Goal: Task Accomplishment & Management: Manage account settings

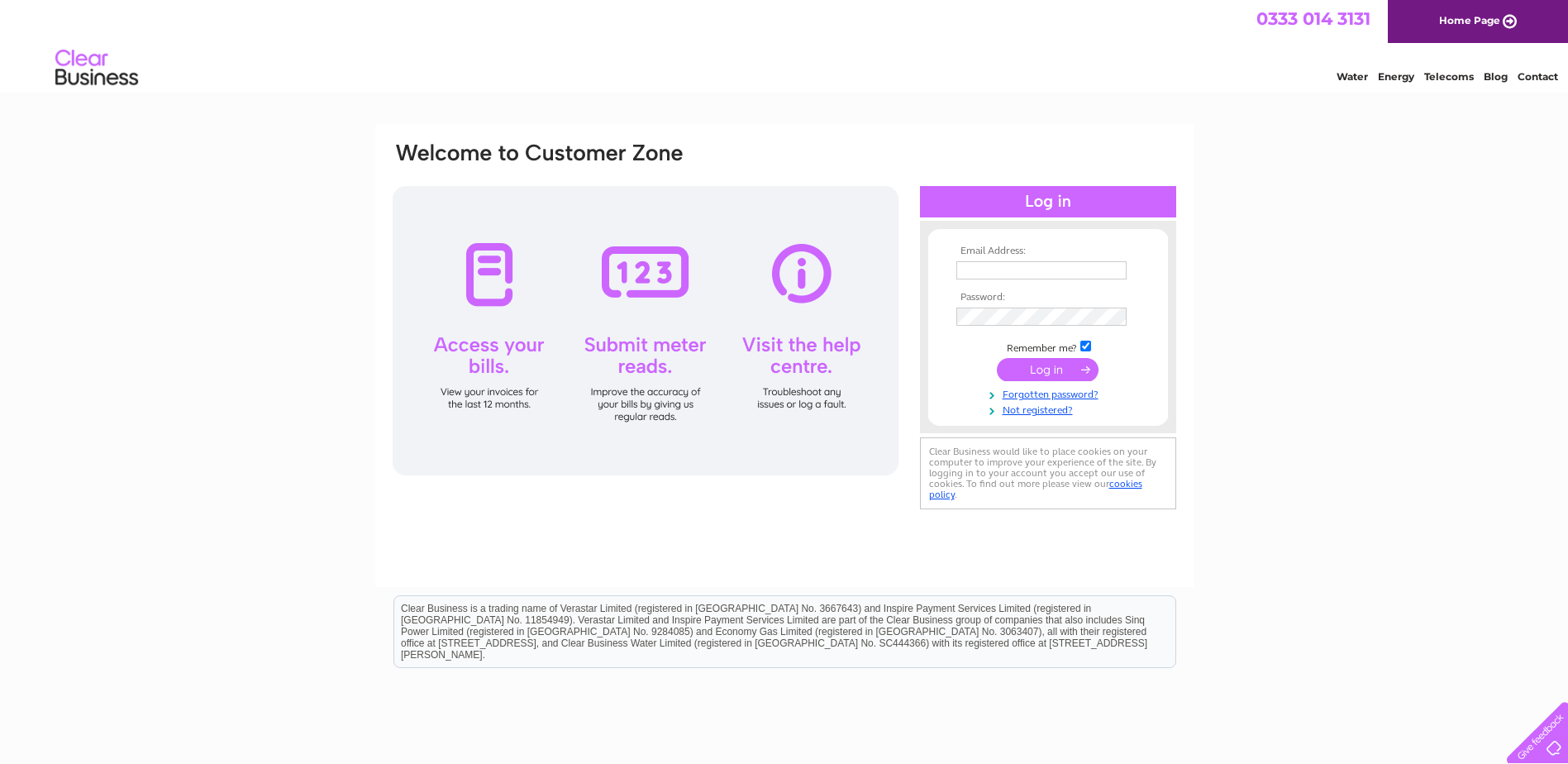
type input "paul@skirting4u.co.uk"
click at [1072, 378] on input "submit" at bounding box center [1048, 370] width 101 height 23
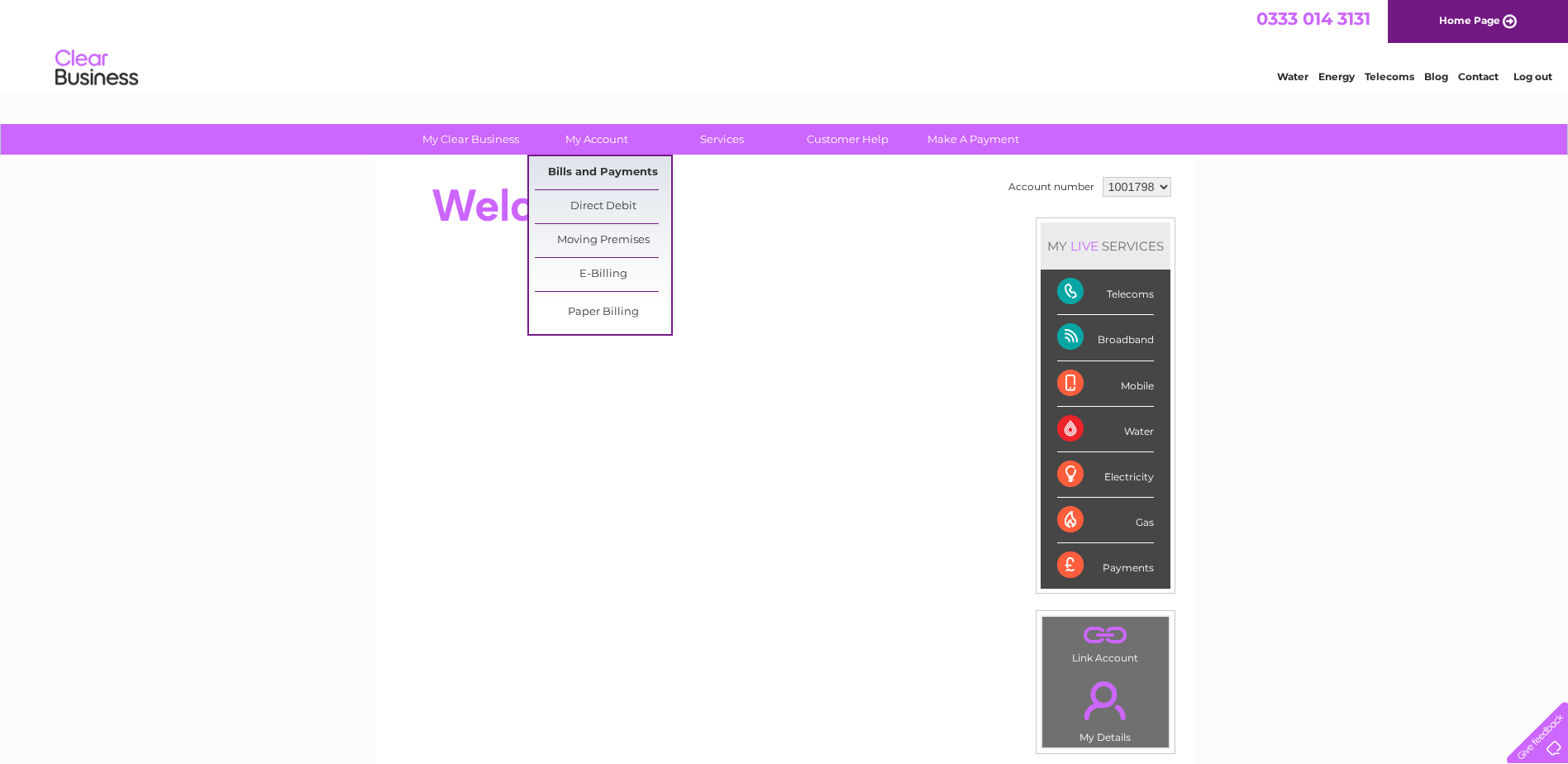
click at [613, 175] on link "Bills and Payments" at bounding box center [603, 173] width 136 height 33
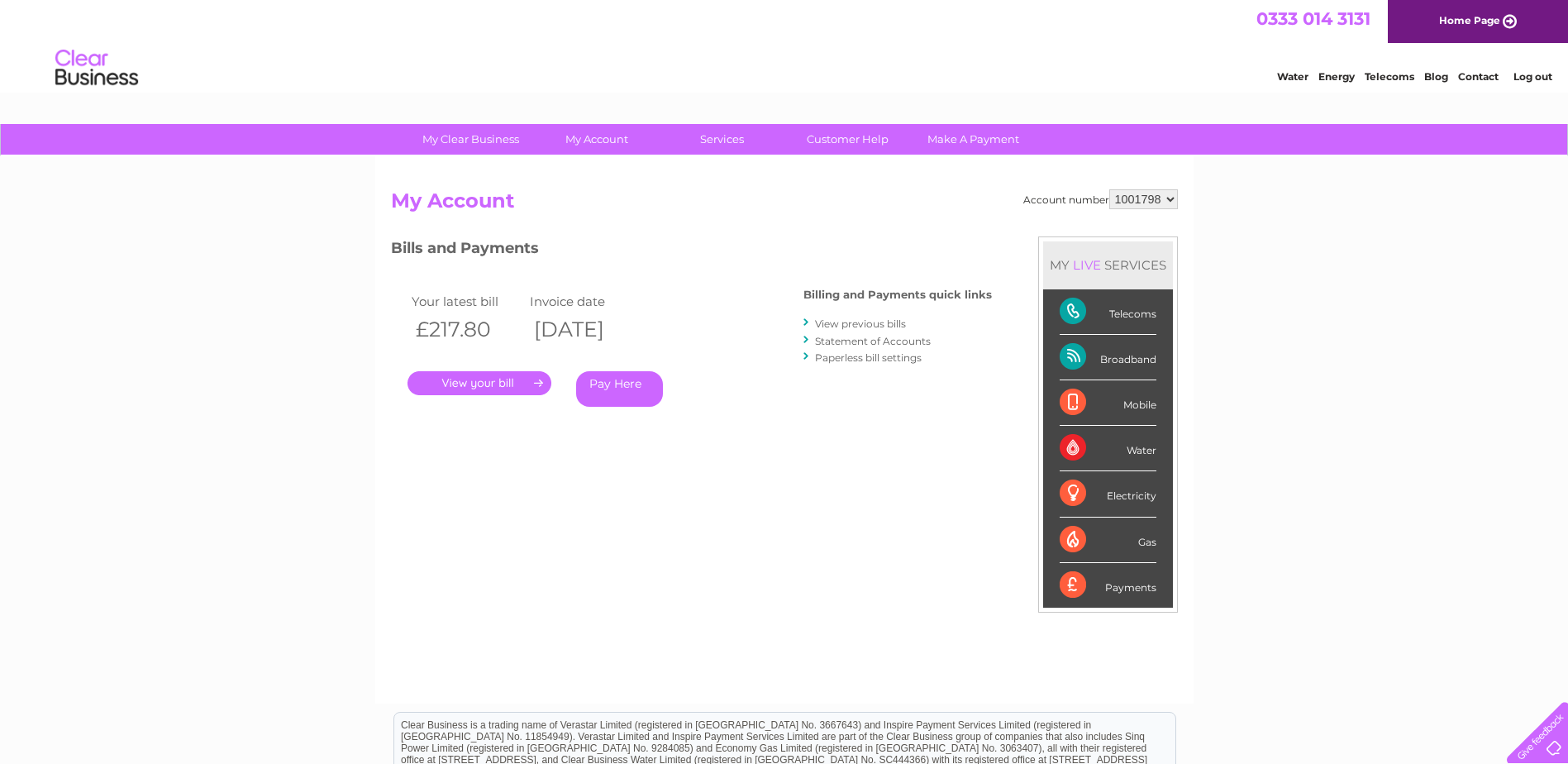
click at [500, 384] on link "." at bounding box center [479, 383] width 144 height 24
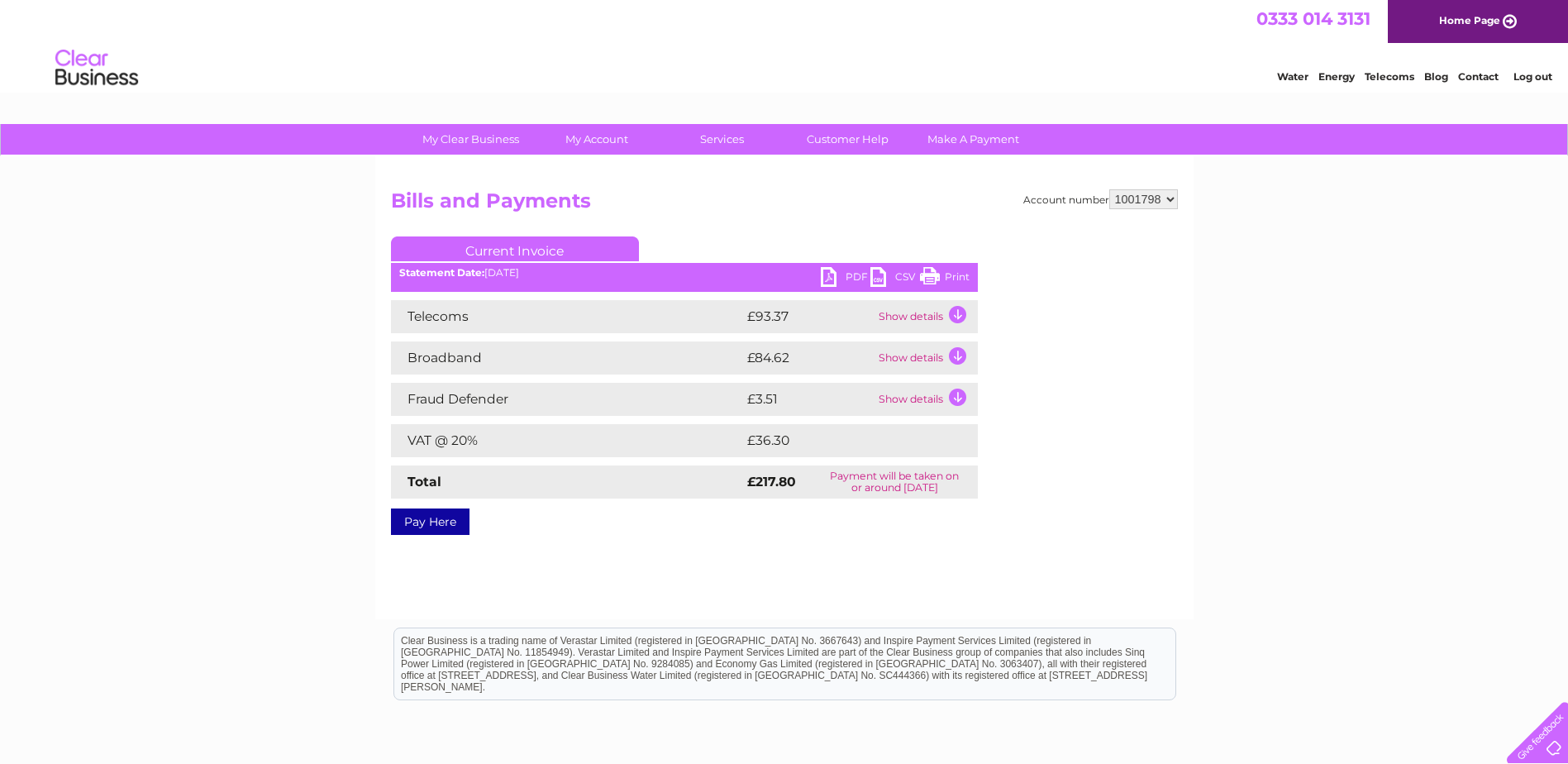
click at [838, 274] on link "PDF" at bounding box center [846, 279] width 50 height 24
